Goal: Task Accomplishment & Management: Use online tool/utility

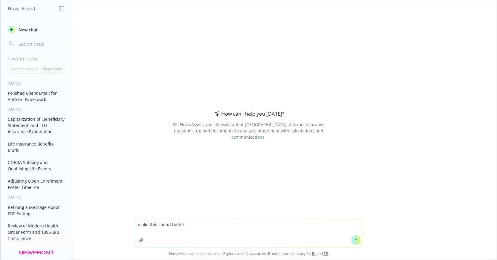
type textarea "make this sound better: Hi [PERSON_NAME], 10:30 - 11:30 am [DATE][DATE] (if 1 h…"
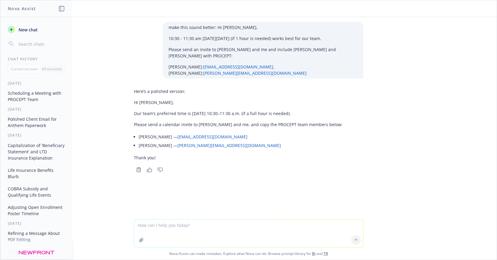
click at [162, 110] on p "Our team’s preferred time is [DATE] 10:30–11:30 a.m. (if a full hour is needed)." at bounding box center [238, 113] width 209 height 6
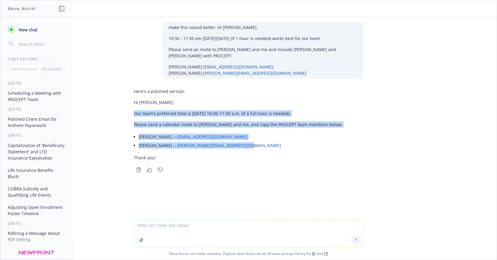
drag, startPoint x: 132, startPoint y: 107, endPoint x: 251, endPoint y: 135, distance: 123.0
click at [257, 142] on div "Here’s a polished version: Hi Tommy, Our team’s preferred time is Tuesday, Sept…" at bounding box center [238, 124] width 209 height 77
copy div "Our team’s preferred time is Tuesday, September 30, 10:30–11:30 a.m. (if a full…"
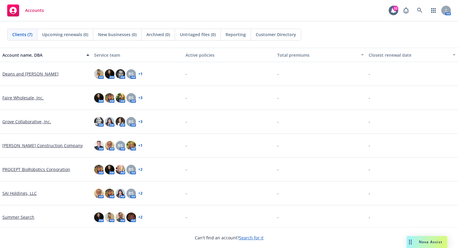
click at [41, 120] on link "Grove Collaborative, Inc." at bounding box center [26, 122] width 49 height 6
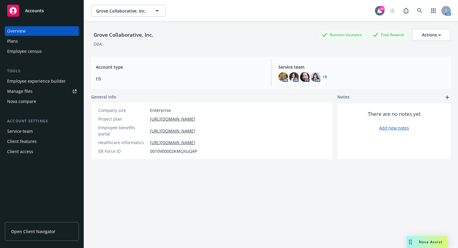
click at [46, 82] on div "Employee experience builder" at bounding box center [36, 82] width 59 height 10
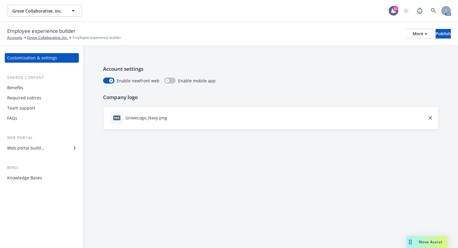
click at [28, 89] on div "Benefits" at bounding box center [41, 88] width 69 height 10
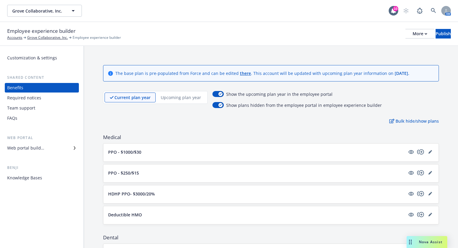
click at [222, 152] on button "PPO - $1000/$30" at bounding box center [256, 152] width 297 height 6
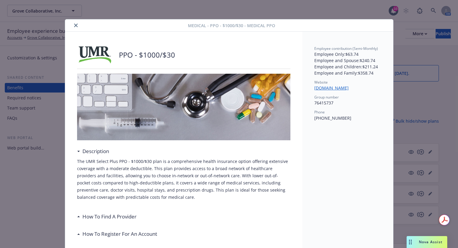
click at [74, 24] on icon "close" at bounding box center [76, 26] width 4 height 4
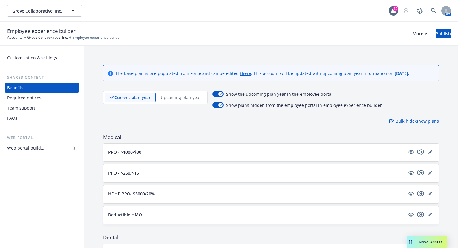
click at [150, 173] on button "PPO - $250/$15" at bounding box center [256, 173] width 297 height 6
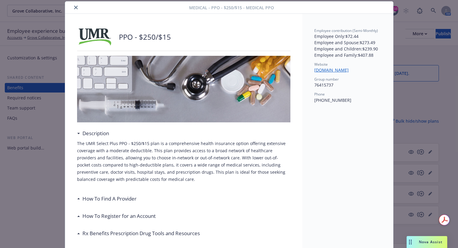
scroll to position [146, 0]
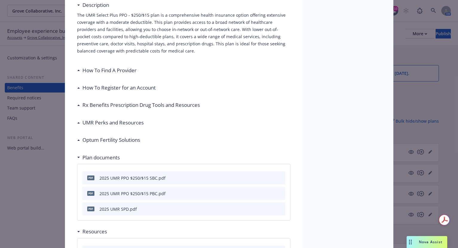
click at [128, 153] on div "Plan documents" at bounding box center [183, 158] width 213 height 13
click at [129, 141] on h3 "Optum Fertility Solutions" at bounding box center [112, 140] width 58 height 8
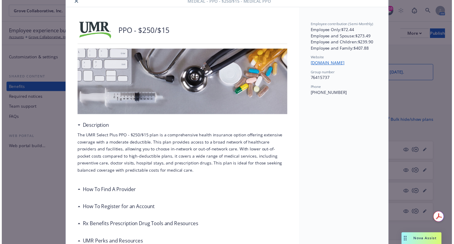
scroll to position [0, 0]
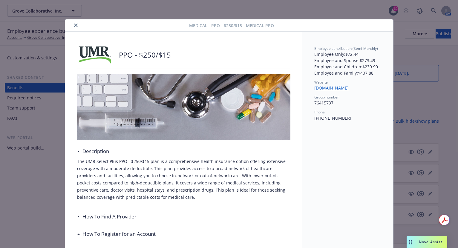
click at [74, 26] on icon "close" at bounding box center [76, 26] width 4 height 4
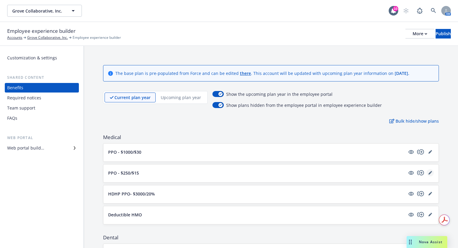
click at [429, 173] on icon "editPencil" at bounding box center [430, 173] width 3 height 3
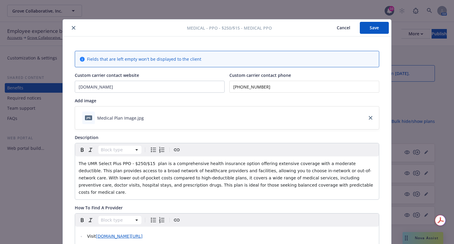
click at [73, 28] on icon "close" at bounding box center [74, 28] width 4 height 4
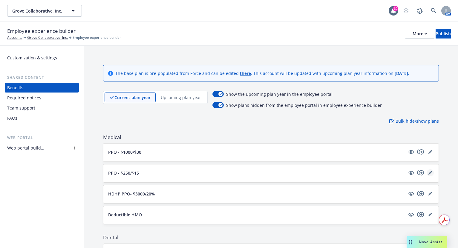
click at [429, 173] on icon "editPencil" at bounding box center [431, 173] width 4 height 4
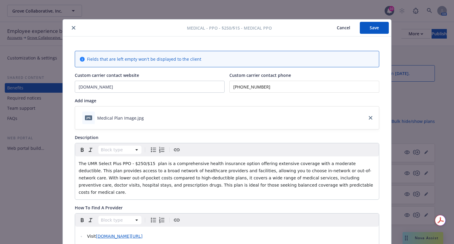
click at [72, 27] on icon "close" at bounding box center [74, 28] width 4 height 4
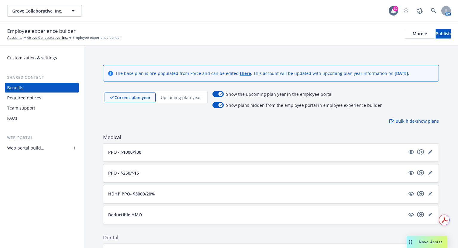
click at [158, 123] on div "Bulk hide/show plans" at bounding box center [271, 121] width 336 height 6
click at [224, 169] on div "PPO - $250/$15" at bounding box center [270, 174] width 335 height 18
click at [431, 172] on icon "editPencil" at bounding box center [431, 171] width 1 height 1
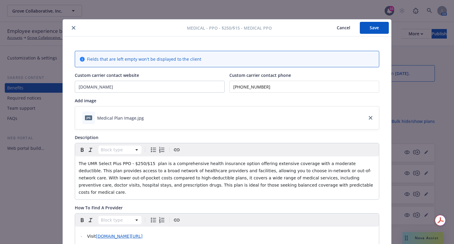
click at [72, 28] on icon "close" at bounding box center [74, 28] width 4 height 4
